Goal: Transaction & Acquisition: Purchase product/service

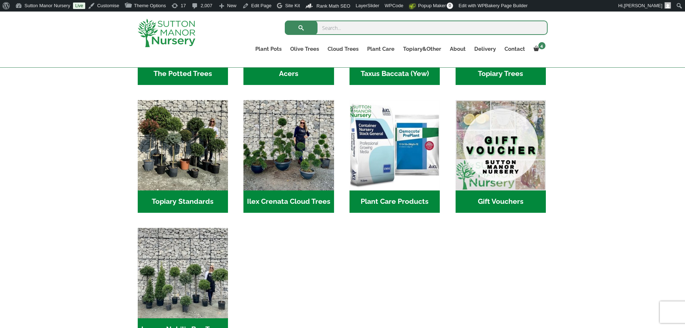
scroll to position [612, 0]
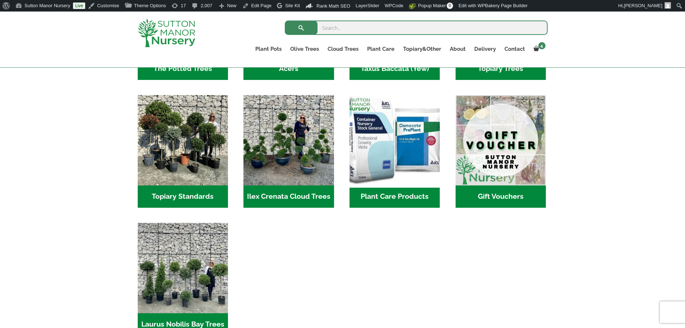
click at [415, 140] on img "Visit product category Plant Care Products" at bounding box center [395, 139] width 95 height 95
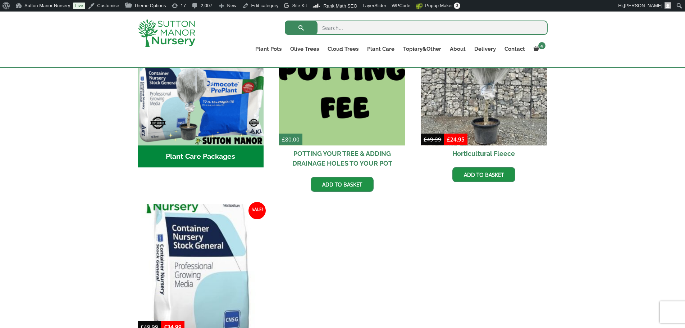
scroll to position [360, 0]
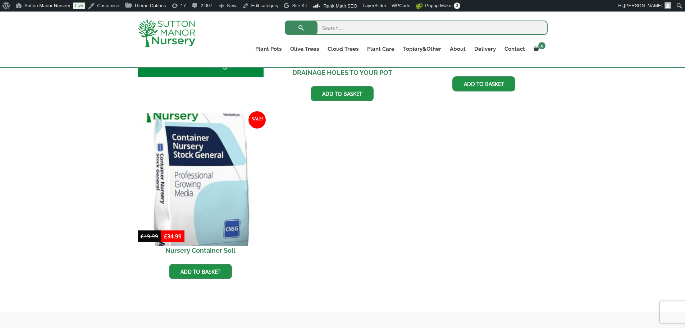
click at [215, 177] on img at bounding box center [201, 179] width 132 height 132
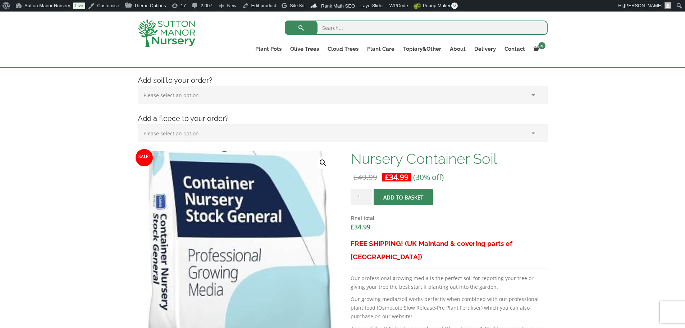
scroll to position [131, 0]
